Goal: Communication & Community: Participate in discussion

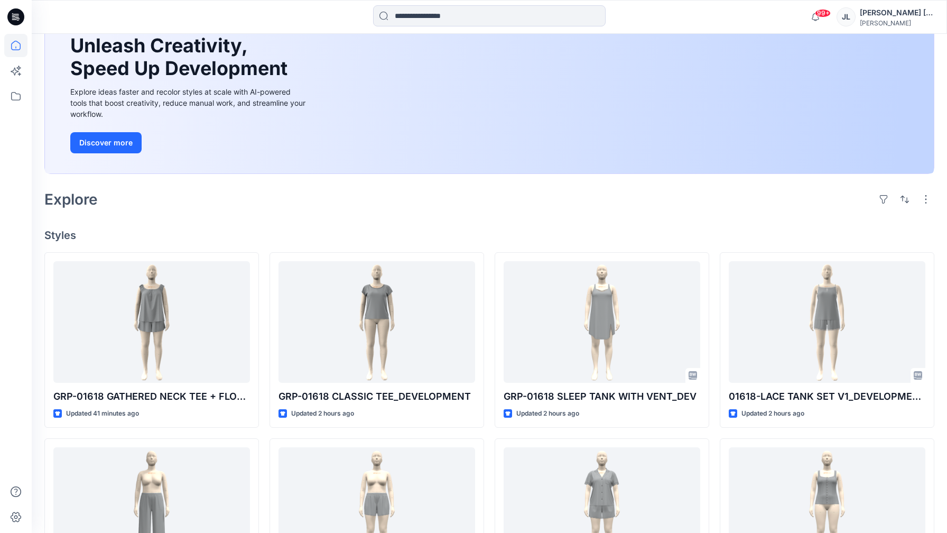
scroll to position [113, 0]
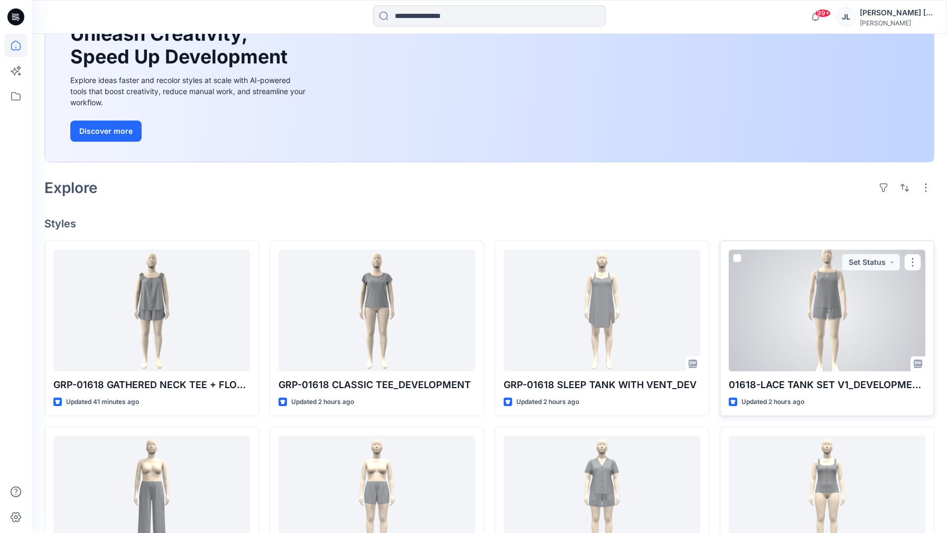
click at [781, 274] on div at bounding box center [827, 310] width 197 height 122
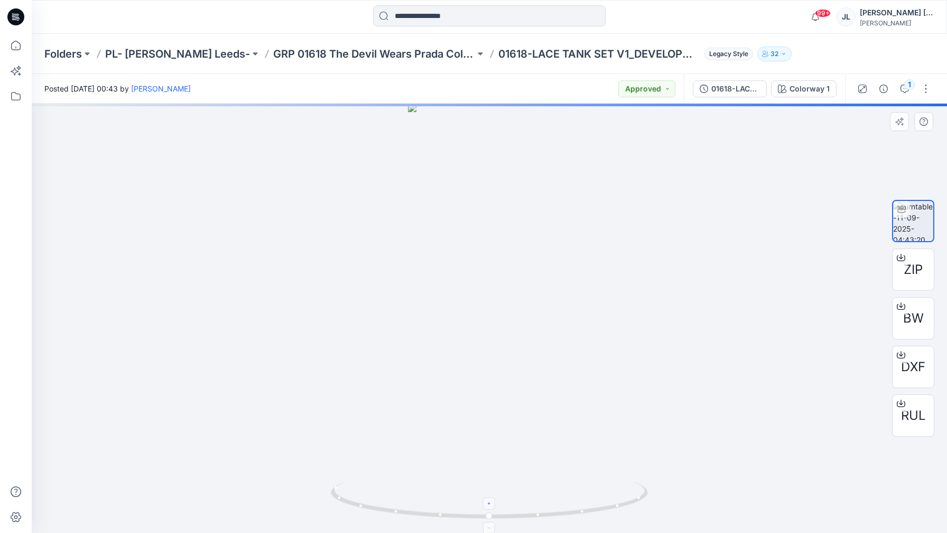
click at [488, 508] on div at bounding box center [490, 503] width 12 height 12
click at [490, 508] on div at bounding box center [490, 503] width 12 height 12
click at [490, 505] on icon at bounding box center [490, 504] width 6 height 6
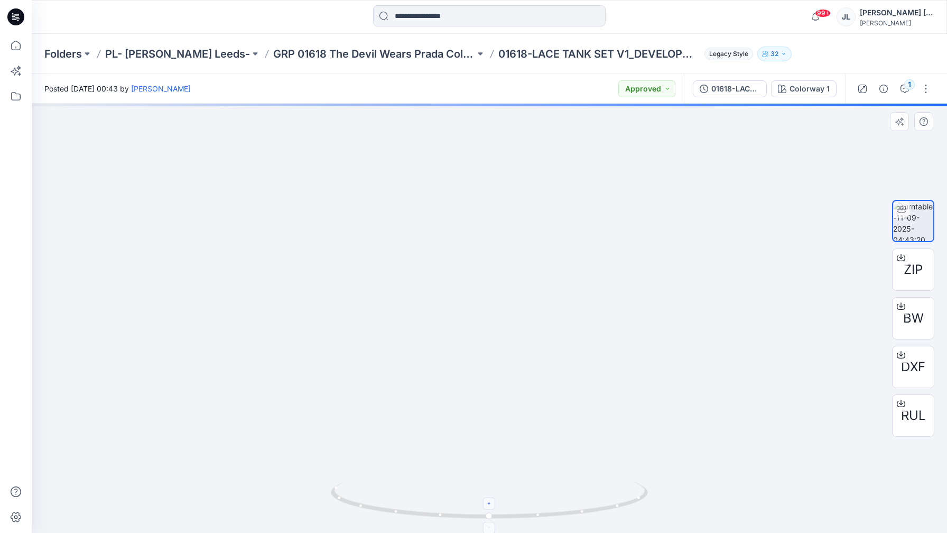
click at [490, 505] on icon at bounding box center [490, 504] width 6 height 6
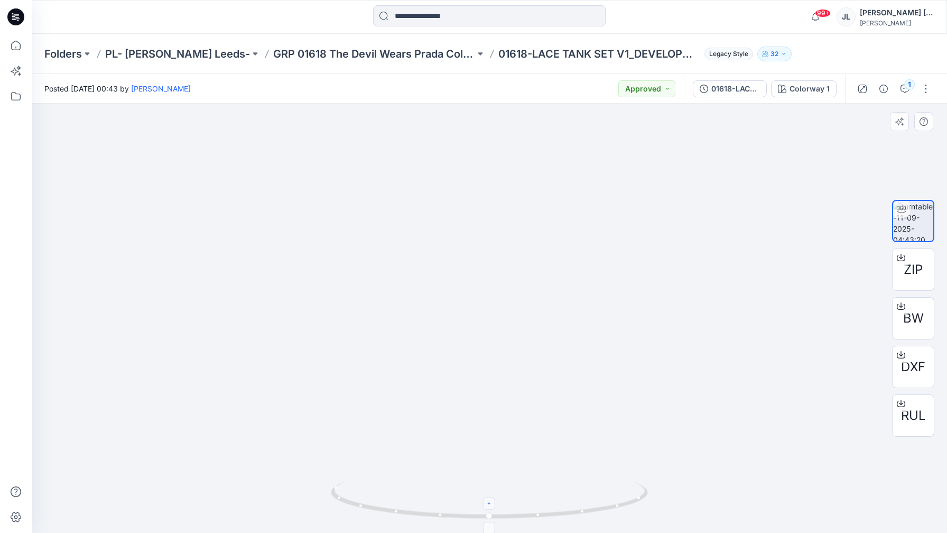
click at [490, 505] on icon at bounding box center [490, 504] width 6 height 6
click at [491, 504] on foreignobject at bounding box center [490, 503] width 12 height 12
drag, startPoint x: 491, startPoint y: 263, endPoint x: 519, endPoint y: 484, distance: 222.7
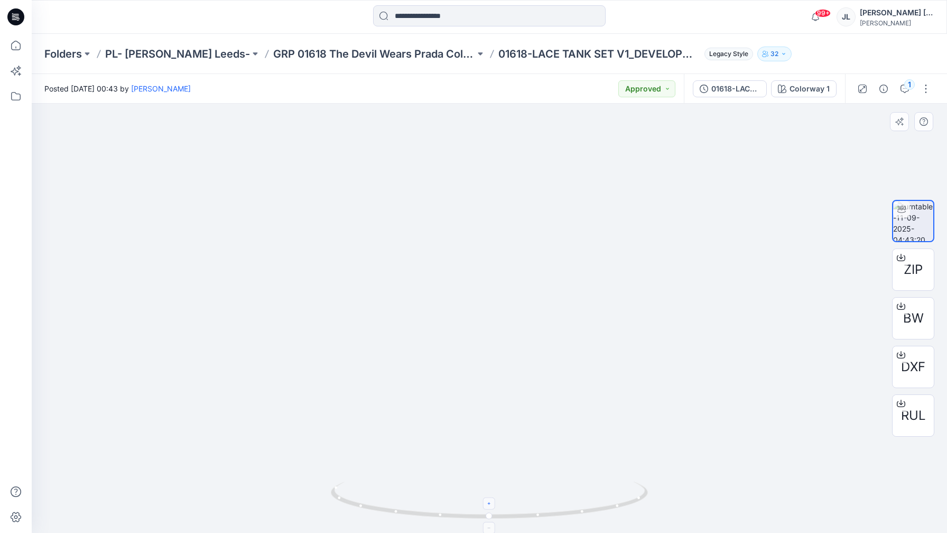
click at [519, 484] on div at bounding box center [490, 318] width 916 height 429
drag, startPoint x: 518, startPoint y: 484, endPoint x: 517, endPoint y: 364, distance: 120.5
click at [517, 364] on div at bounding box center [490, 318] width 916 height 429
click at [564, 184] on div at bounding box center [490, 318] width 916 height 429
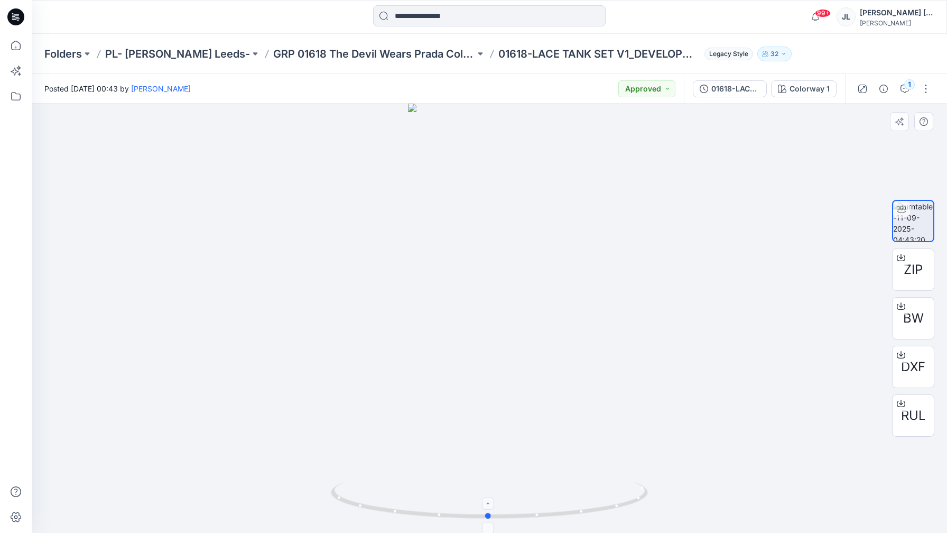
click at [481, 509] on icon at bounding box center [491, 502] width 320 height 40
click at [491, 506] on icon at bounding box center [489, 504] width 6 height 6
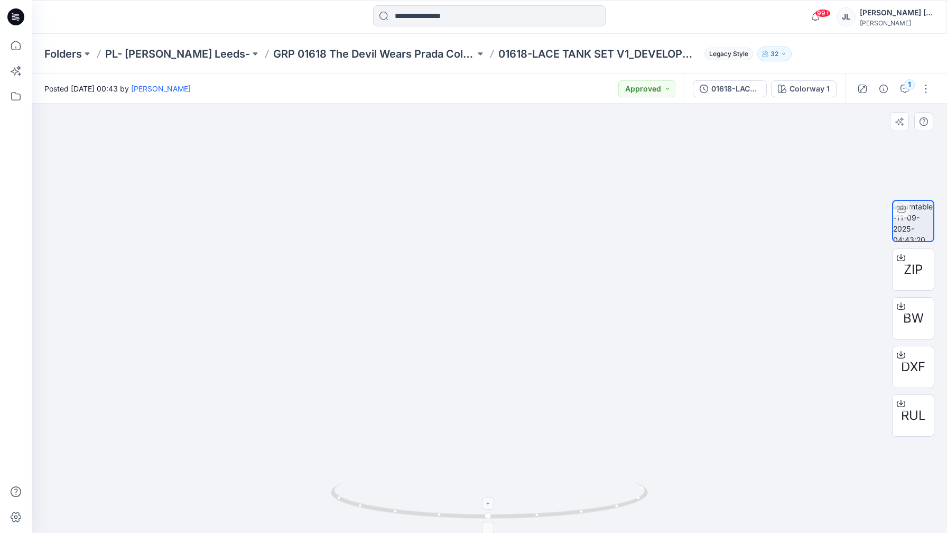
click at [491, 506] on foreignobject at bounding box center [489, 503] width 12 height 12
click at [490, 530] on foreignobject at bounding box center [489, 528] width 12 height 12
click at [665, 88] on button "Approved" at bounding box center [646, 88] width 57 height 17
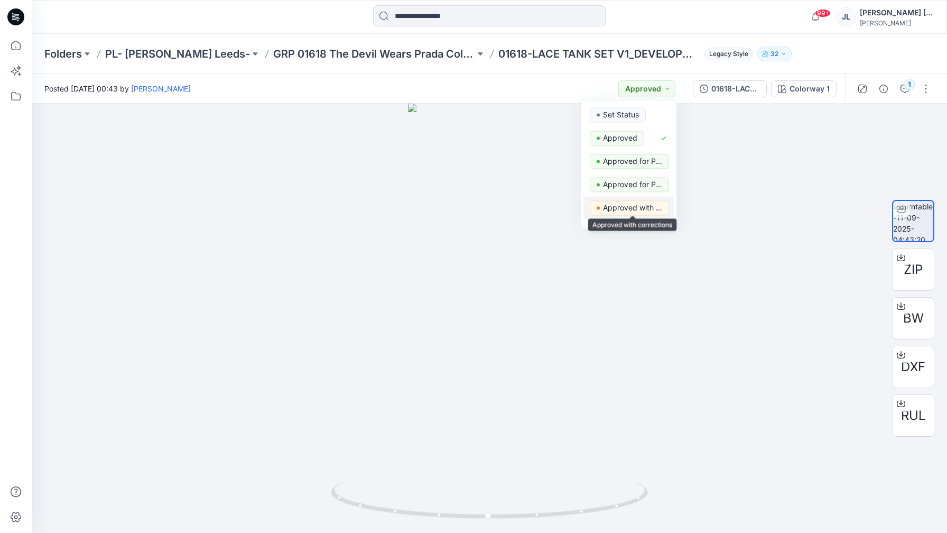
click at [638, 207] on p "Approved with corrections" at bounding box center [632, 208] width 59 height 14
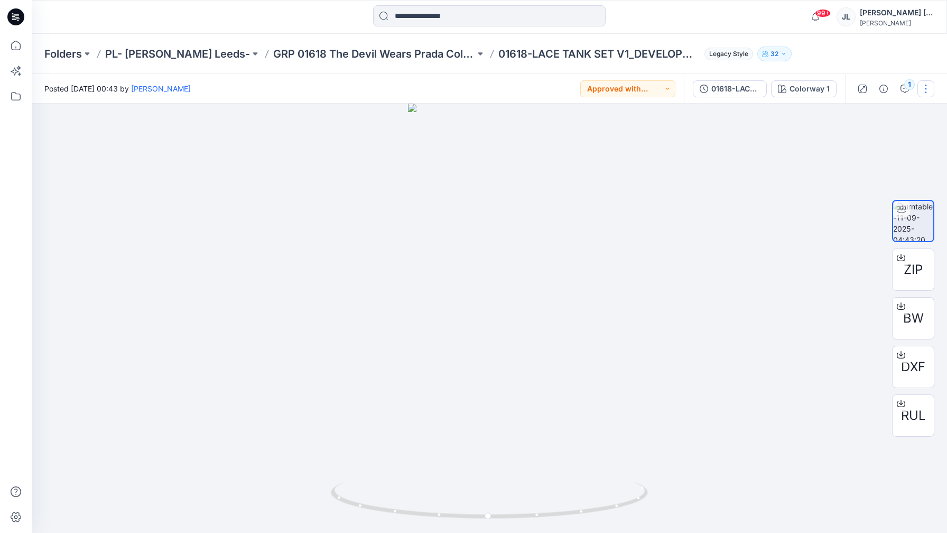
click at [926, 88] on button "button" at bounding box center [926, 88] width 17 height 17
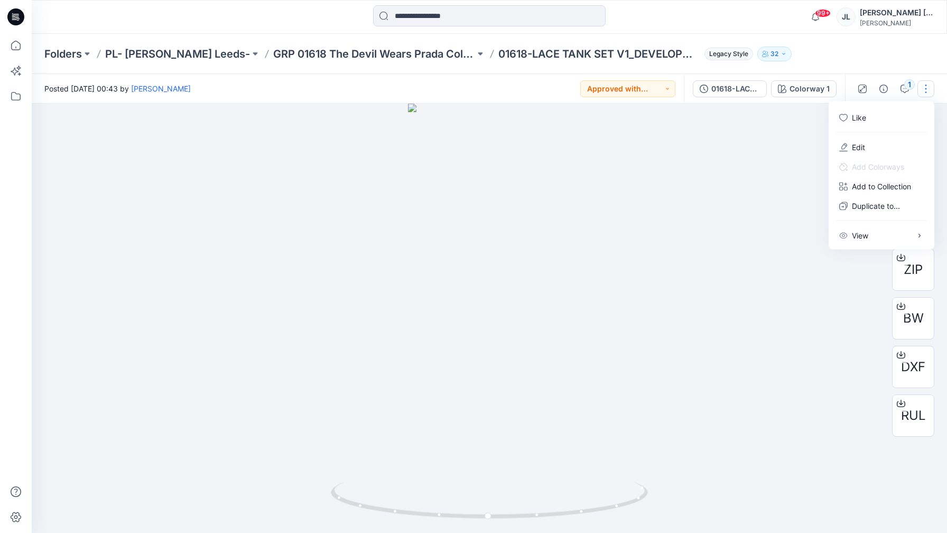
click at [788, 162] on div at bounding box center [490, 318] width 916 height 429
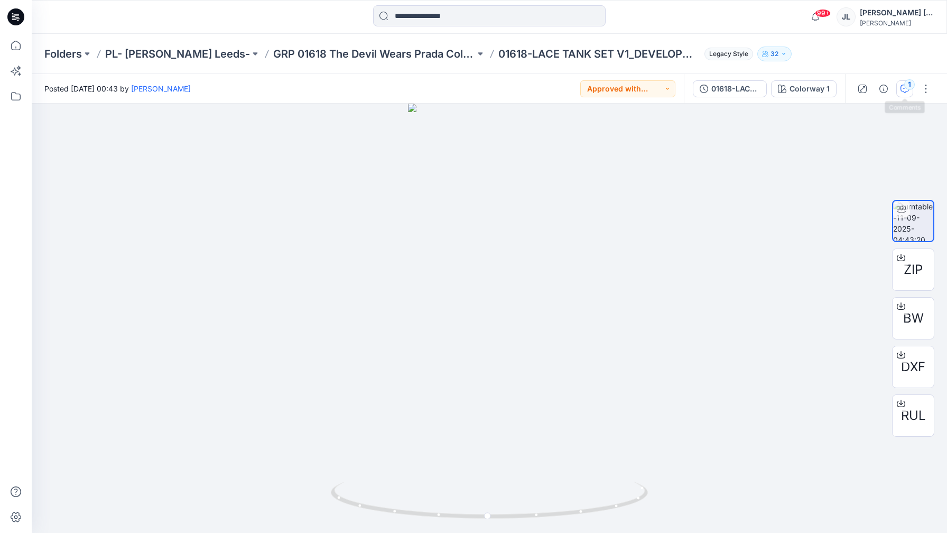
click at [907, 96] on button "1" at bounding box center [904, 88] width 17 height 17
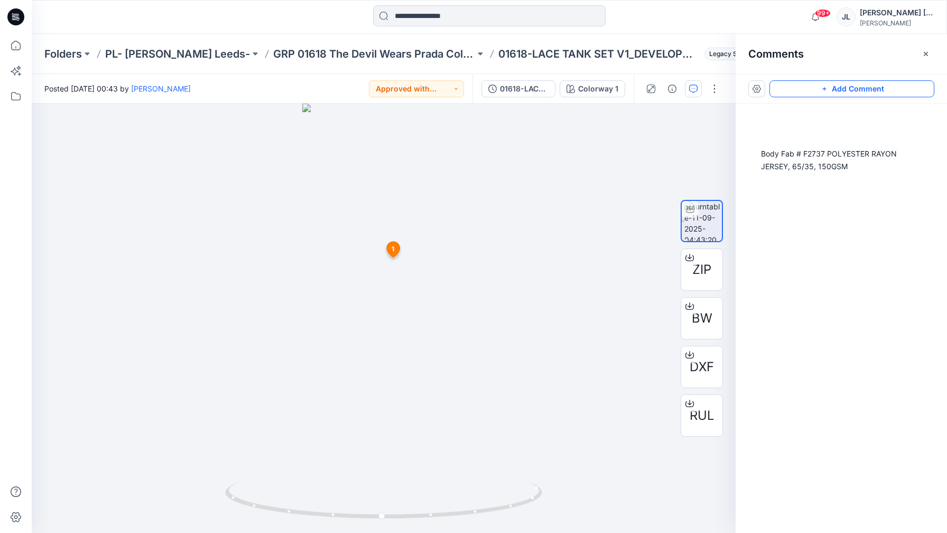
click at [843, 90] on button "Add Comment" at bounding box center [852, 88] width 165 height 17
click at [370, 200] on div "2 1 [PERSON_NAME] [DATE] 01:05 Body Fab # F2737 POLYESTER RAYON JERSEY, 65/35, …" at bounding box center [384, 318] width 704 height 429
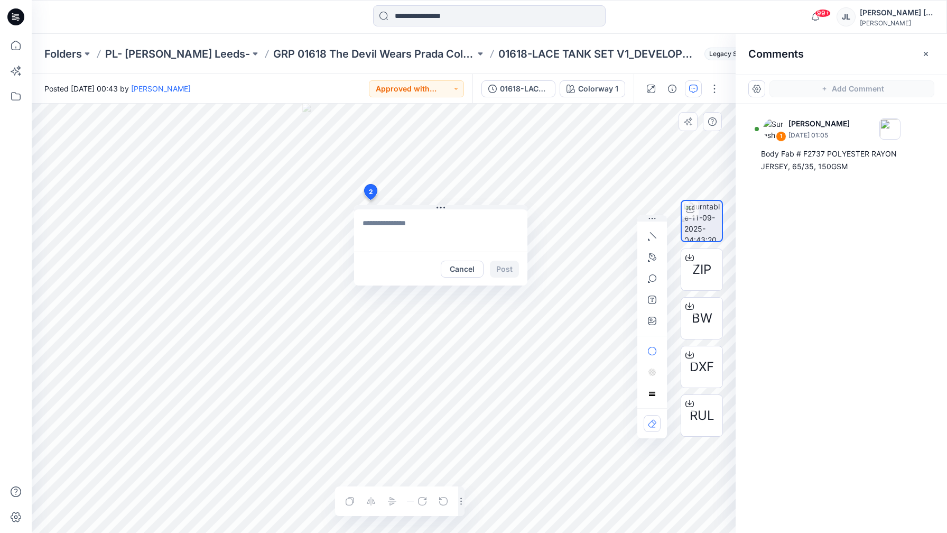
click at [411, 228] on textarea at bounding box center [440, 230] width 173 height 42
type textarea "**********"
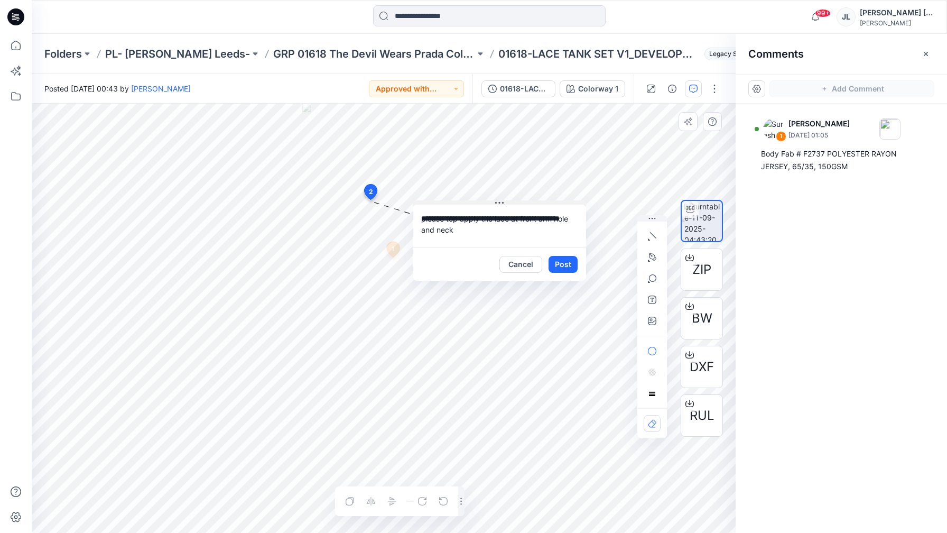
drag, startPoint x: 442, startPoint y: 206, endPoint x: 499, endPoint y: 202, distance: 57.2
click at [499, 202] on icon at bounding box center [499, 203] width 8 height 8
click at [558, 264] on button "Post" at bounding box center [561, 265] width 29 height 17
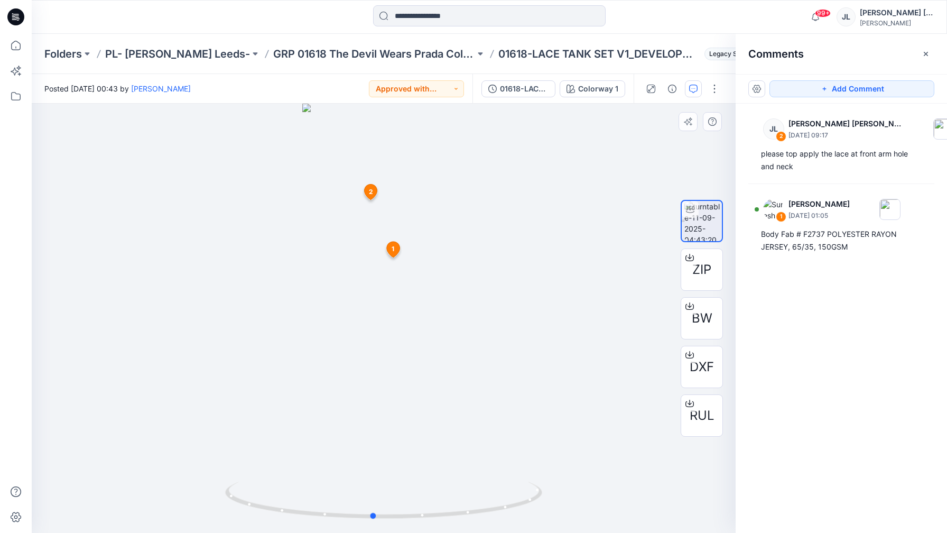
drag, startPoint x: 307, startPoint y: 504, endPoint x: 289, endPoint y: 531, distance: 32.7
click at [289, 531] on div at bounding box center [384, 318] width 704 height 429
click at [505, 357] on div at bounding box center [384, 318] width 704 height 429
click at [357, 49] on p "GRP 01618 The Devil Wears Prada Collection" at bounding box center [374, 54] width 202 height 15
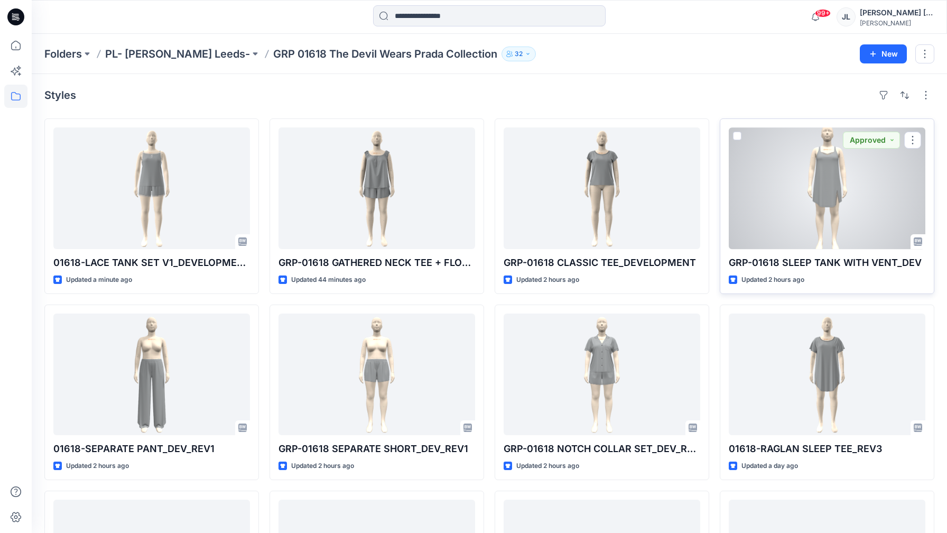
click at [820, 199] on div at bounding box center [827, 188] width 197 height 122
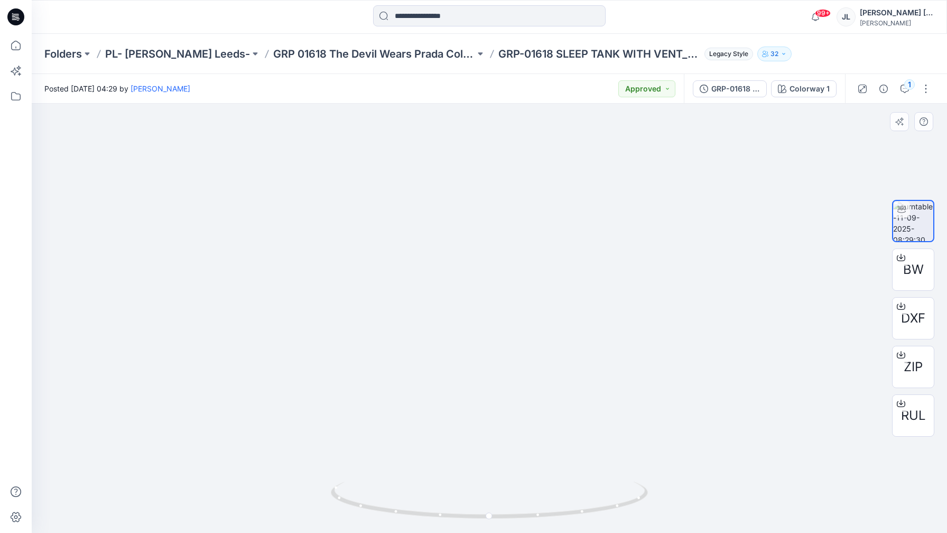
drag, startPoint x: 506, startPoint y: 179, endPoint x: 506, endPoint y: 445, distance: 265.9
click at [506, 445] on img at bounding box center [489, 234] width 390 height 597
drag, startPoint x: 428, startPoint y: 344, endPoint x: 613, endPoint y: 356, distance: 185.9
click at [613, 356] on img at bounding box center [489, 307] width 390 height 450
drag, startPoint x: 417, startPoint y: 511, endPoint x: 439, endPoint y: 509, distance: 22.3
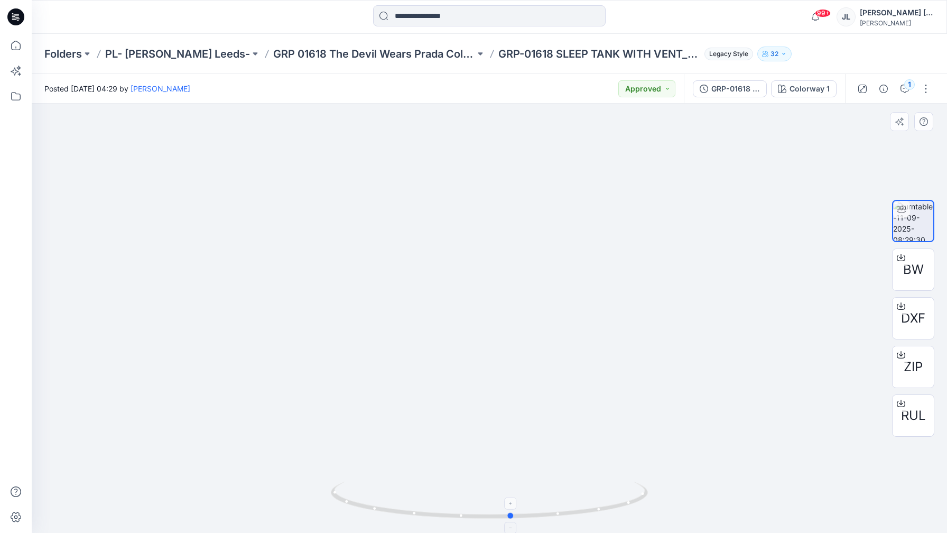
click at [439, 509] on icon at bounding box center [491, 502] width 320 height 40
drag, startPoint x: 436, startPoint y: 509, endPoint x: 463, endPoint y: 518, distance: 28.4
click at [463, 518] on icon at bounding box center [491, 502] width 320 height 40
click at [380, 54] on p "GRP 01618 The Devil Wears Prada Collection" at bounding box center [374, 54] width 202 height 15
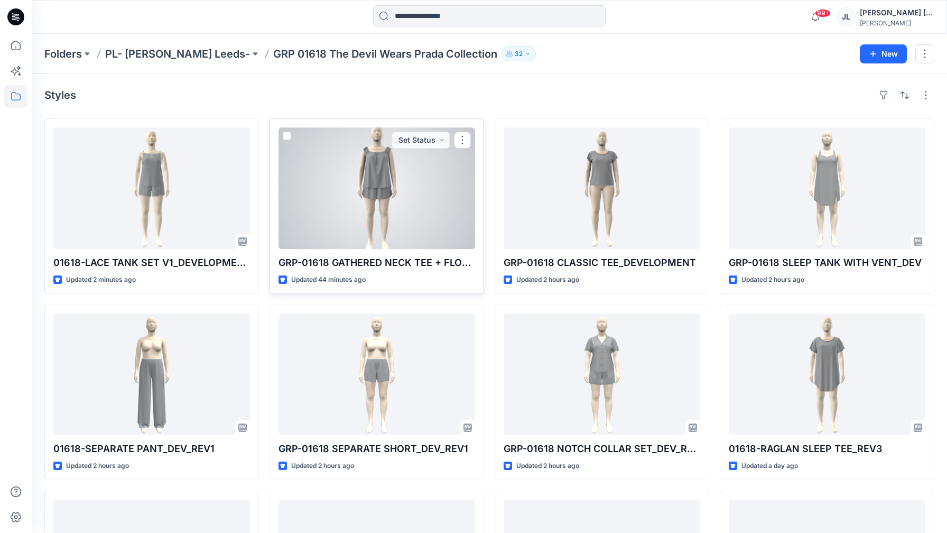
click at [368, 201] on div at bounding box center [377, 188] width 197 height 122
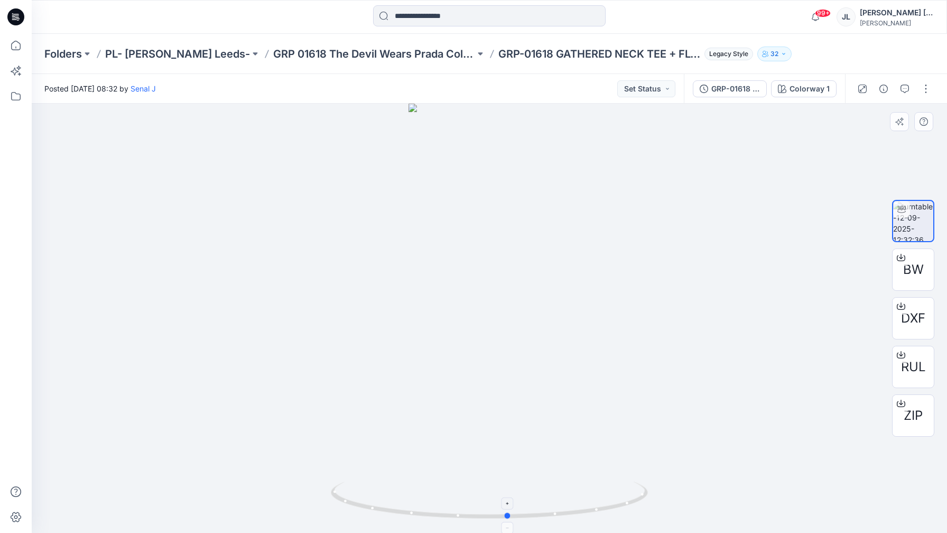
drag, startPoint x: 411, startPoint y: 515, endPoint x: 430, endPoint y: 504, distance: 22.3
click at [430, 504] on icon at bounding box center [491, 502] width 320 height 40
click at [661, 93] on button "Set Status" at bounding box center [646, 88] width 58 height 17
click at [634, 145] on button "Approved" at bounding box center [629, 138] width 91 height 23
click at [320, 41] on div "Folders PL- [PERSON_NAME] Leeds- GRP 01618 The Devil Wears Prada Collection GRP…" at bounding box center [490, 54] width 916 height 40
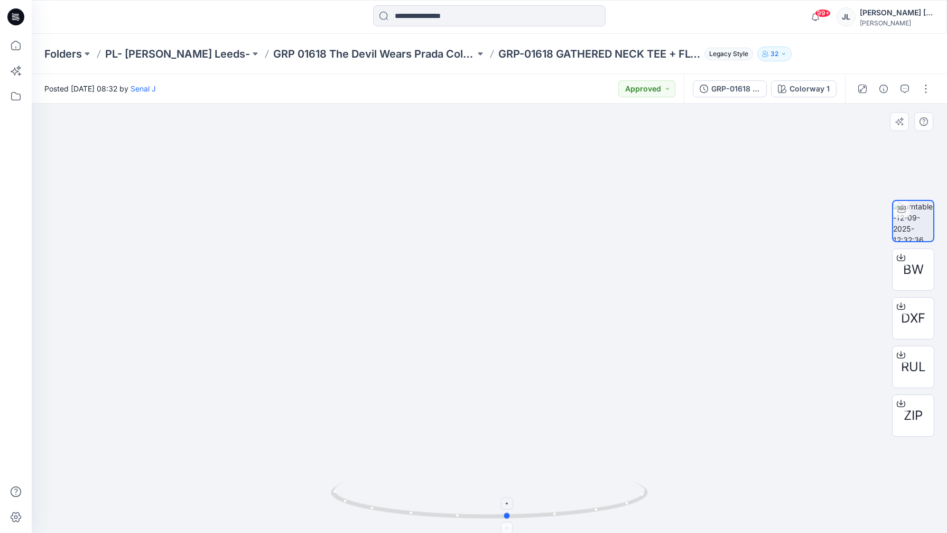
click at [501, 506] on icon at bounding box center [491, 502] width 320 height 40
click at [505, 504] on foreignobject at bounding box center [508, 503] width 12 height 12
click at [508, 502] on foreignobject at bounding box center [508, 503] width 12 height 12
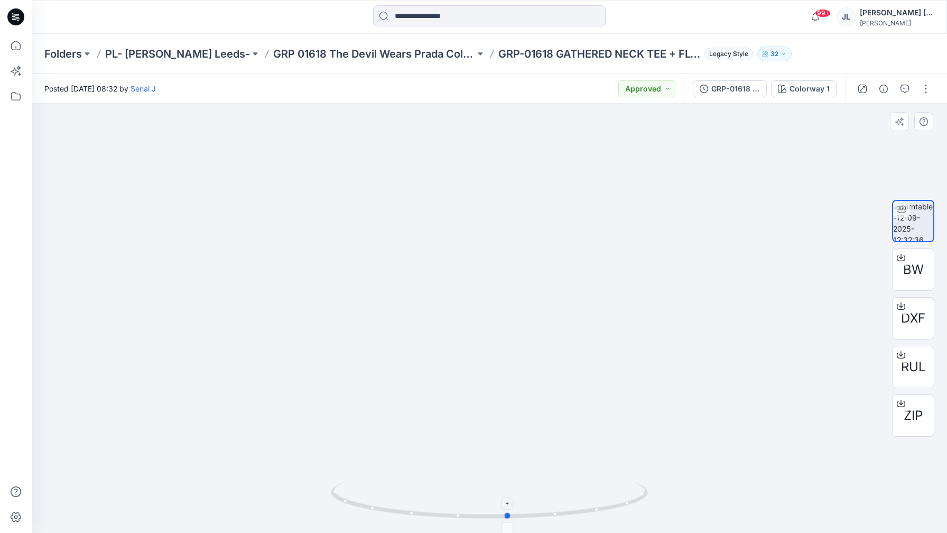
click at [508, 502] on foreignobject at bounding box center [508, 503] width 12 height 12
click at [319, 56] on p "GRP 01618 The Devil Wears Prada Collection" at bounding box center [374, 54] width 202 height 15
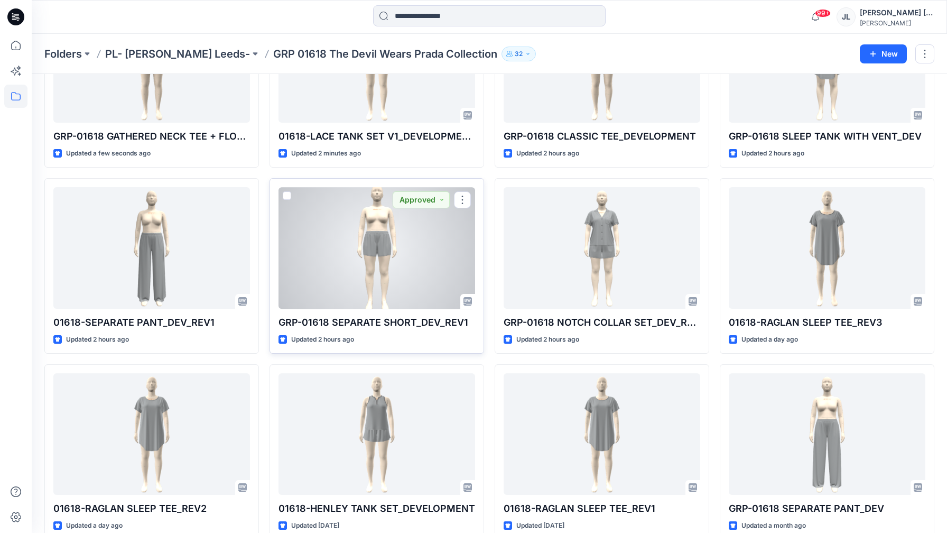
scroll to position [184, 0]
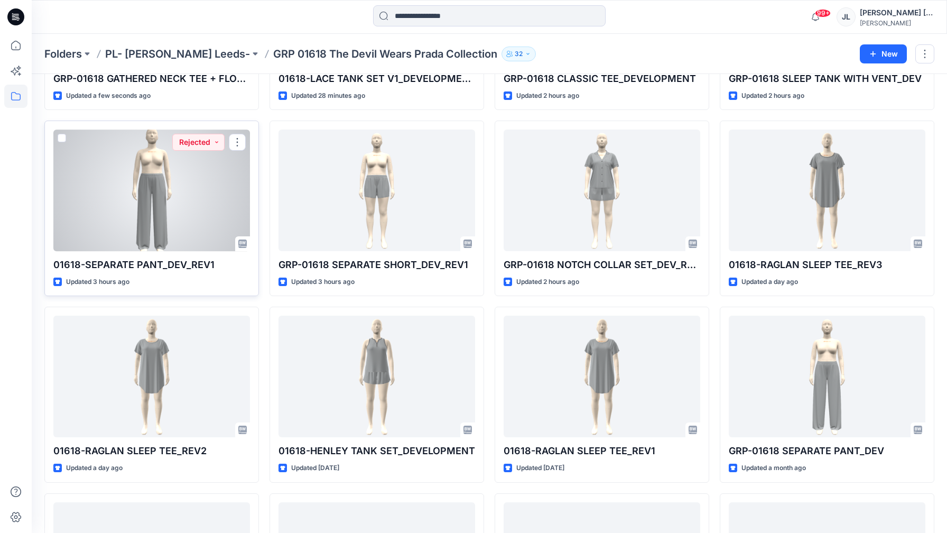
click at [195, 204] on div at bounding box center [151, 191] width 197 height 122
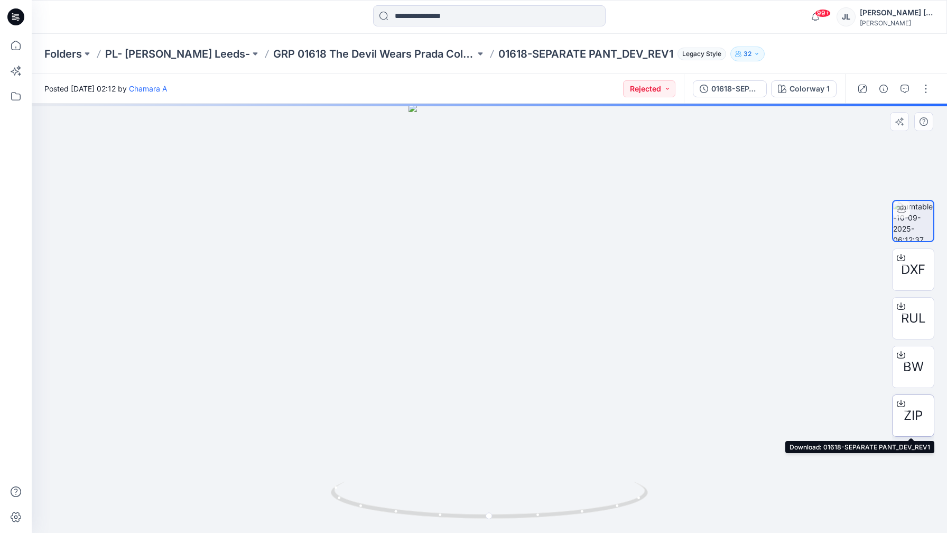
click at [910, 409] on span "ZIP" at bounding box center [913, 415] width 19 height 19
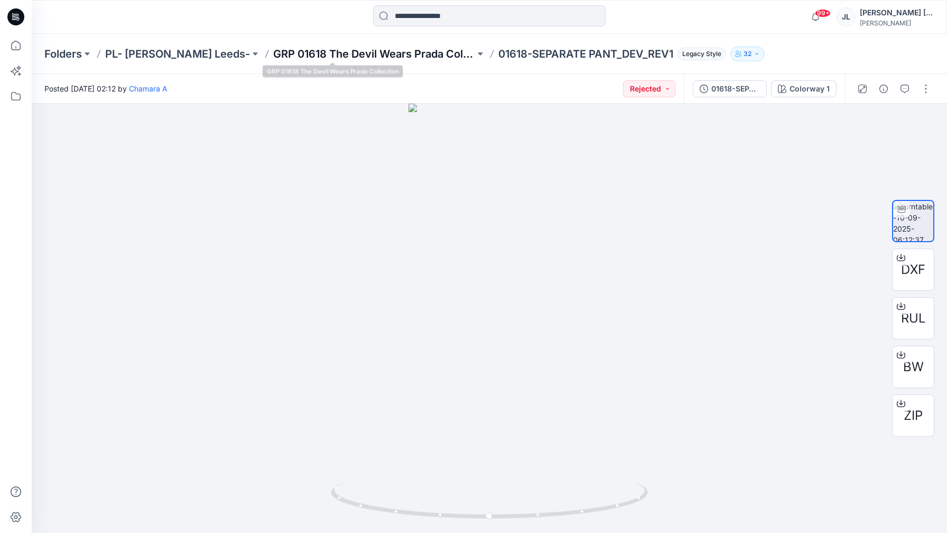
click at [344, 50] on p "GRP 01618 The Devil Wears Prada Collection" at bounding box center [374, 54] width 202 height 15
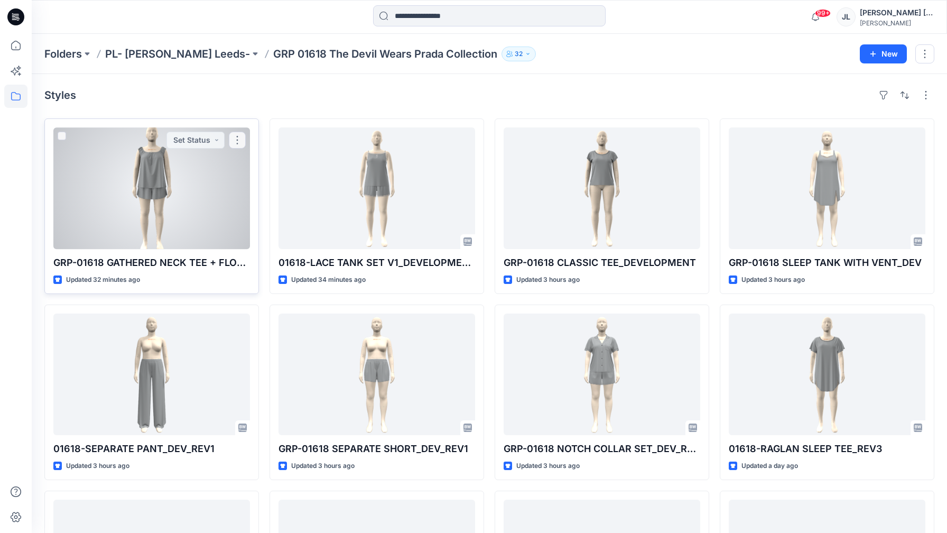
click at [211, 183] on div at bounding box center [151, 188] width 197 height 122
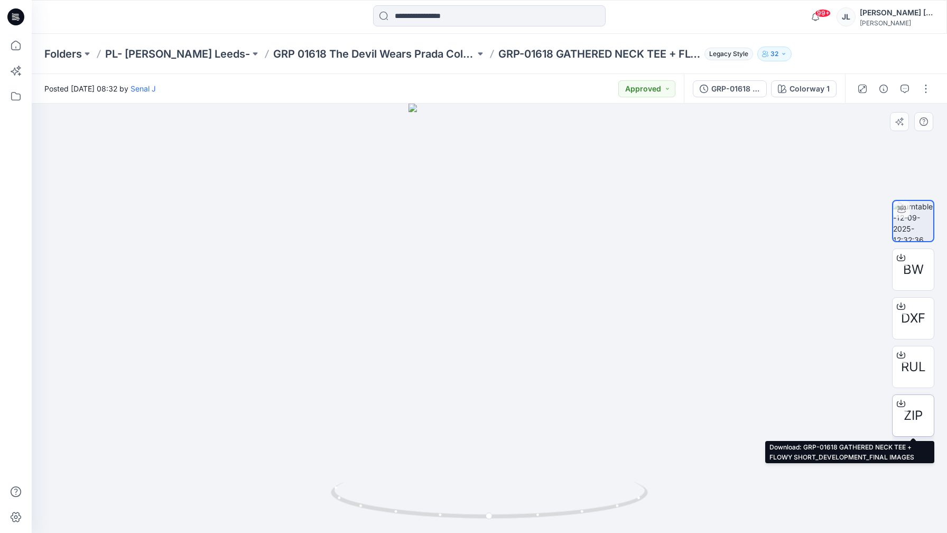
click at [906, 423] on span "ZIP" at bounding box center [913, 415] width 19 height 19
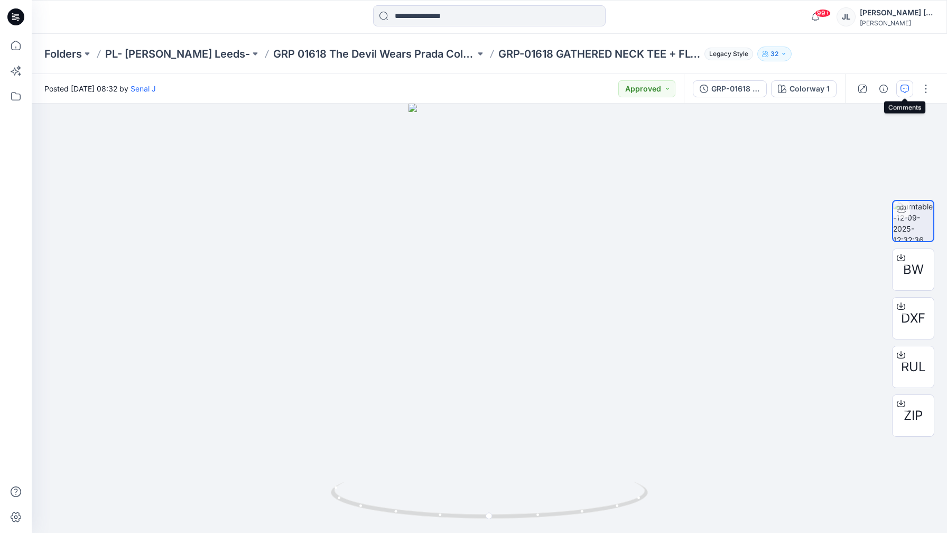
click at [911, 82] on button "button" at bounding box center [904, 88] width 17 height 17
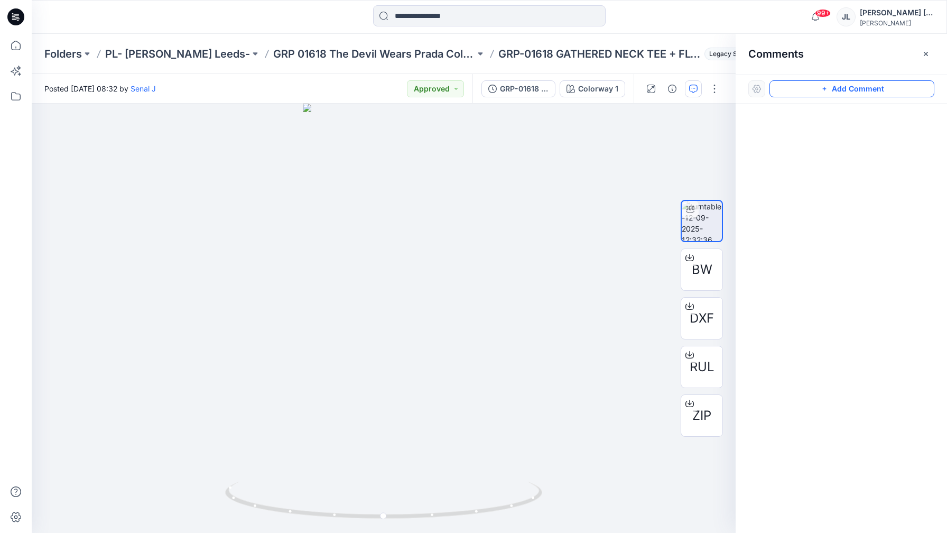
click at [843, 86] on button "Add Comment" at bounding box center [852, 88] width 165 height 17
click at [340, 196] on div "1" at bounding box center [384, 318] width 704 height 429
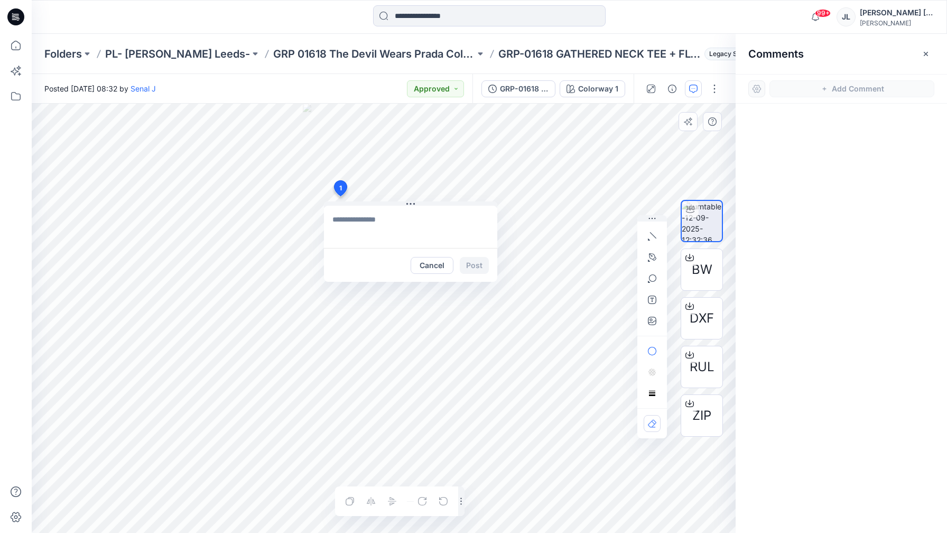
click at [354, 235] on textarea at bounding box center [410, 227] width 173 height 42
type textarea "**********"
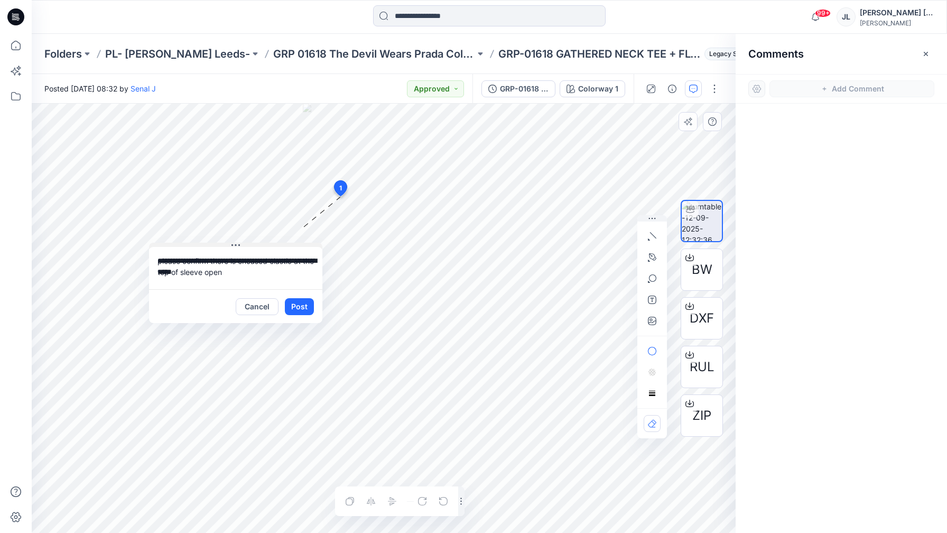
drag, startPoint x: 415, startPoint y: 205, endPoint x: 240, endPoint y: 246, distance: 179.8
click at [240, 246] on button at bounding box center [235, 246] width 173 height 6
click at [260, 274] on textarea "**********" at bounding box center [235, 268] width 173 height 42
click at [302, 304] on button "Post" at bounding box center [299, 306] width 29 height 17
click at [441, 88] on button "Approved" at bounding box center [435, 88] width 57 height 17
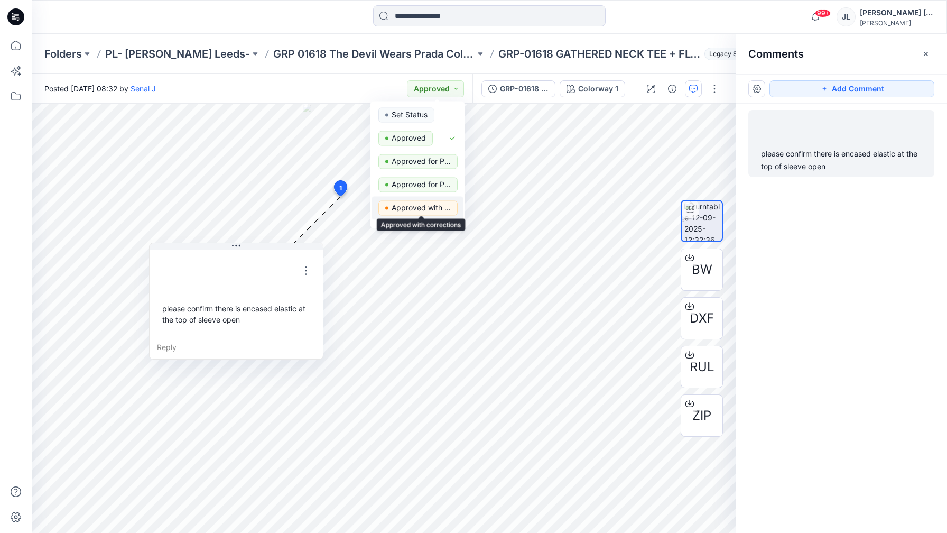
click at [427, 212] on p "Approved with corrections" at bounding box center [421, 208] width 59 height 14
